Goal: Find specific page/section: Find specific page/section

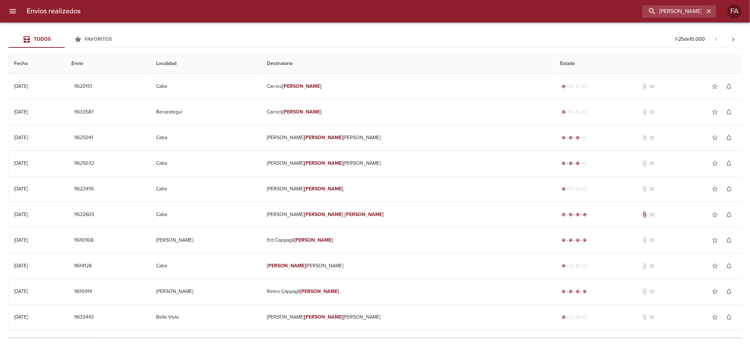
click at [681, 11] on input "[PERSON_NAME] ML" at bounding box center [674, 11] width 62 height 12
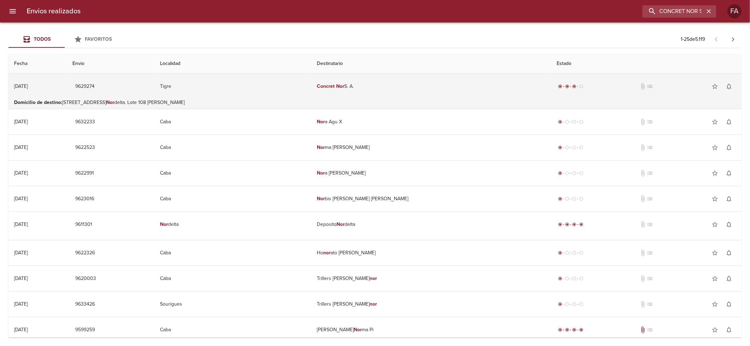
click at [508, 96] on td "Concret Nor S. A." at bounding box center [431, 86] width 240 height 25
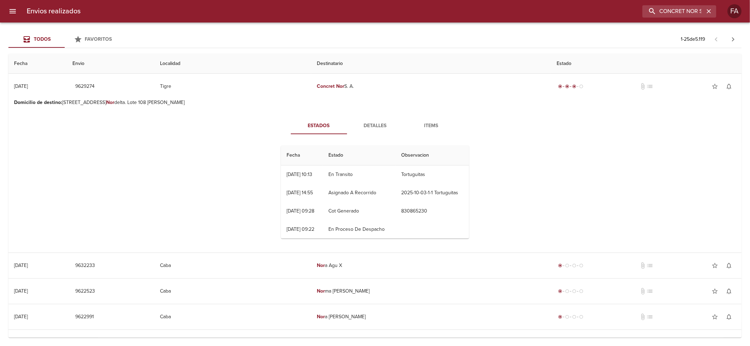
click at [379, 127] on span "Detalles" at bounding box center [375, 126] width 48 height 9
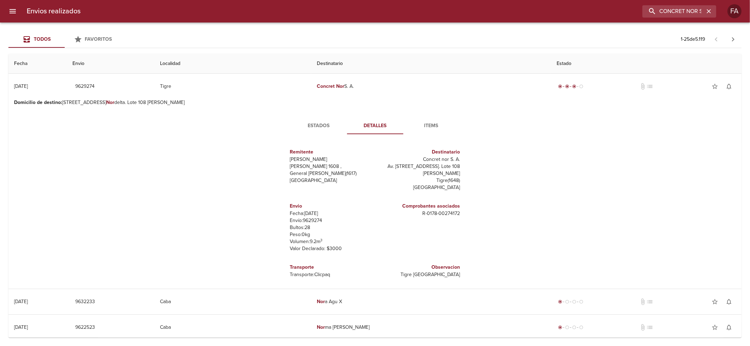
scroll to position [3, 0]
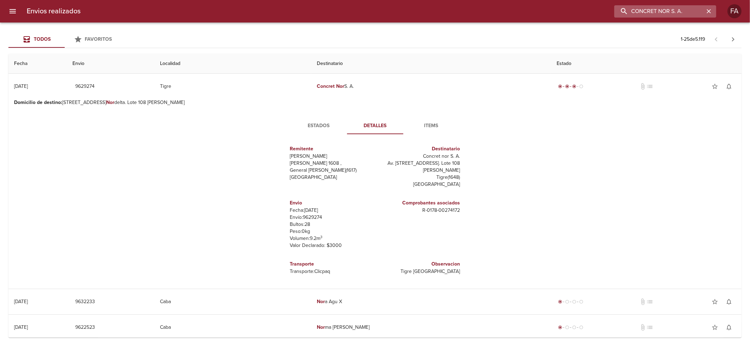
click at [694, 15] on input "CONCRET NOR S. A." at bounding box center [660, 11] width 90 height 12
paste input "[PERSON_NAME] X"
type input "[PERSON_NAME] X"
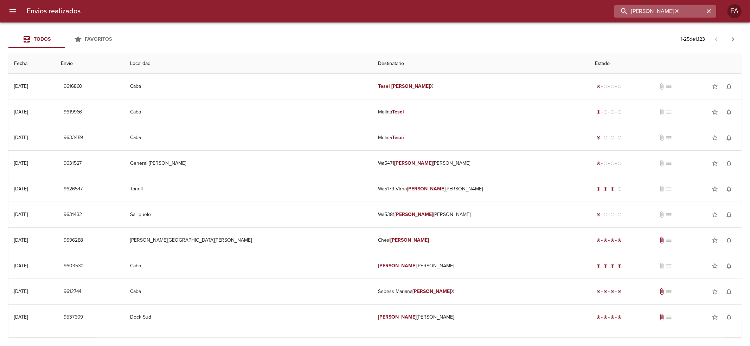
scroll to position [0, 0]
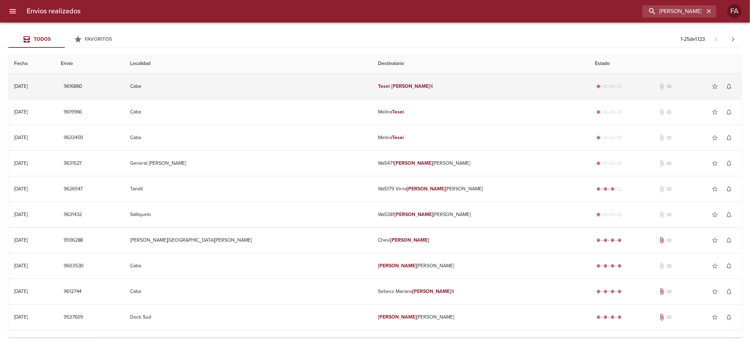
click at [460, 90] on td "[PERSON_NAME]" at bounding box center [481, 86] width 217 height 25
